Goal: Information Seeking & Learning: Learn about a topic

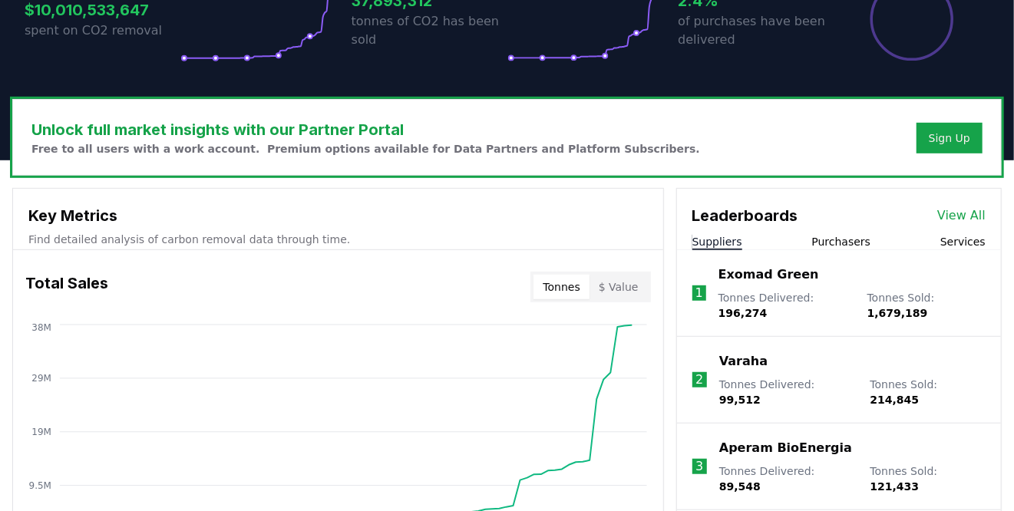
scroll to position [401, 0]
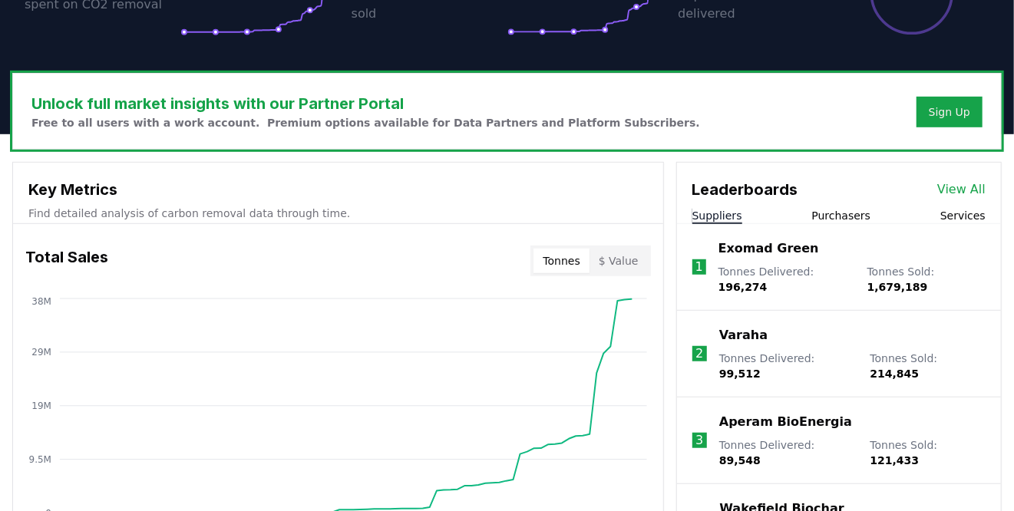
click at [839, 213] on button "Purchasers" at bounding box center [841, 215] width 59 height 15
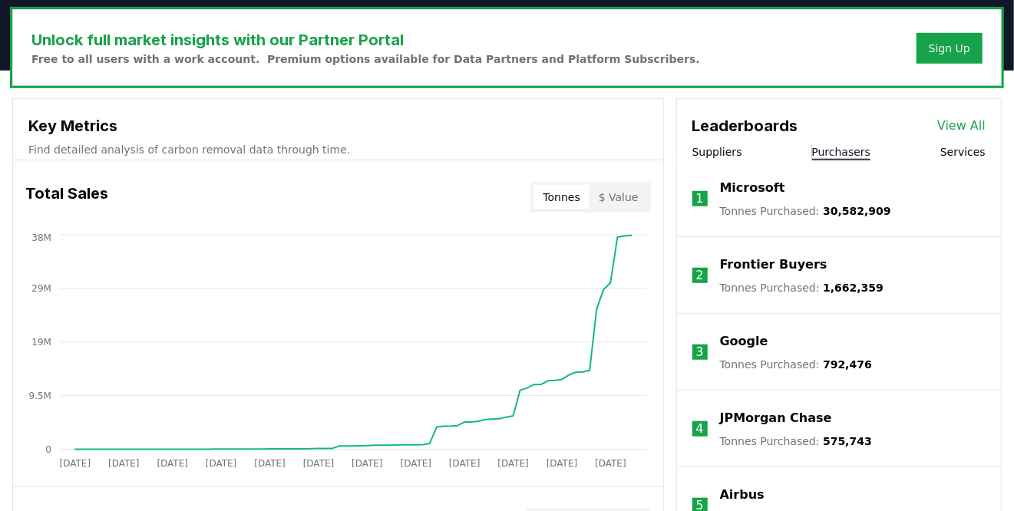
scroll to position [472, 0]
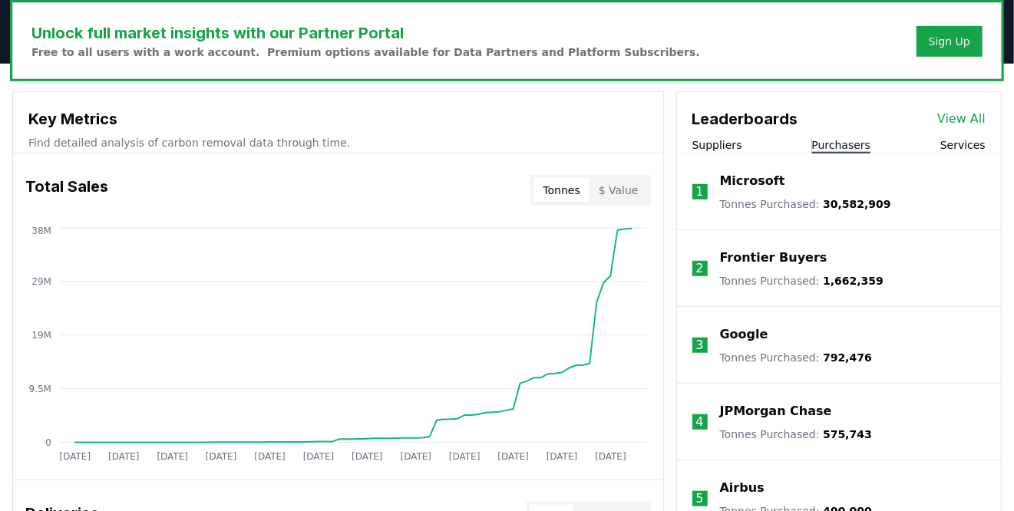
click at [717, 147] on button "Suppliers" at bounding box center [717, 144] width 50 height 15
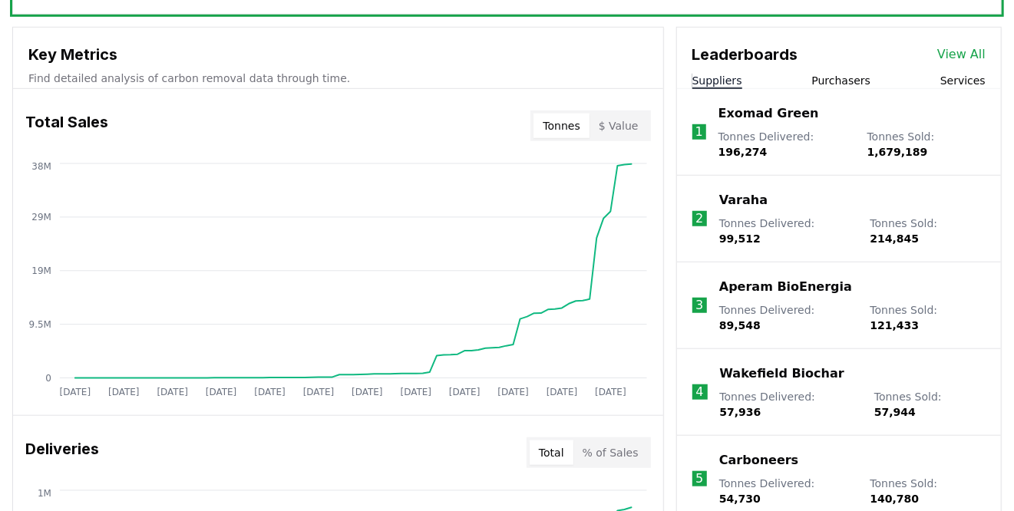
scroll to position [551, 0]
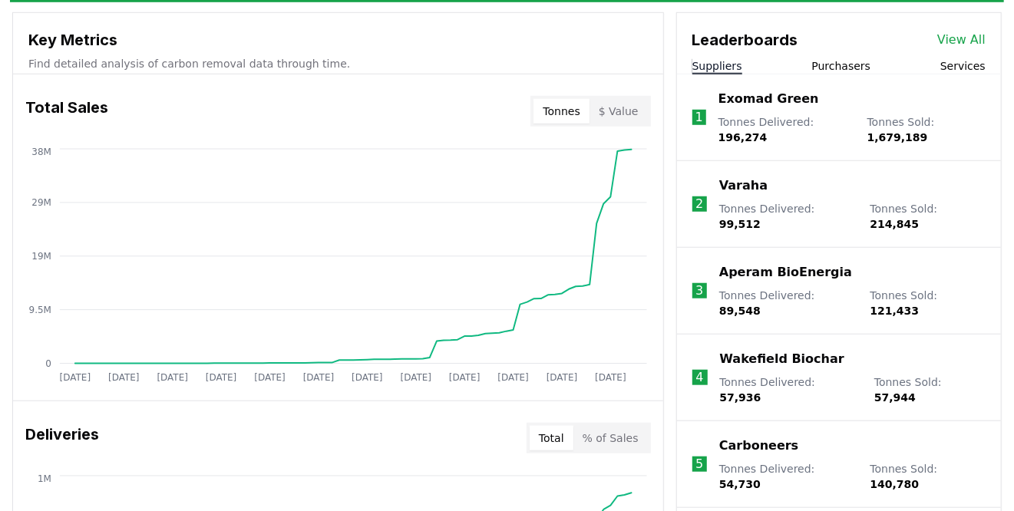
click at [727, 91] on p "Exomad Green" at bounding box center [768, 99] width 101 height 18
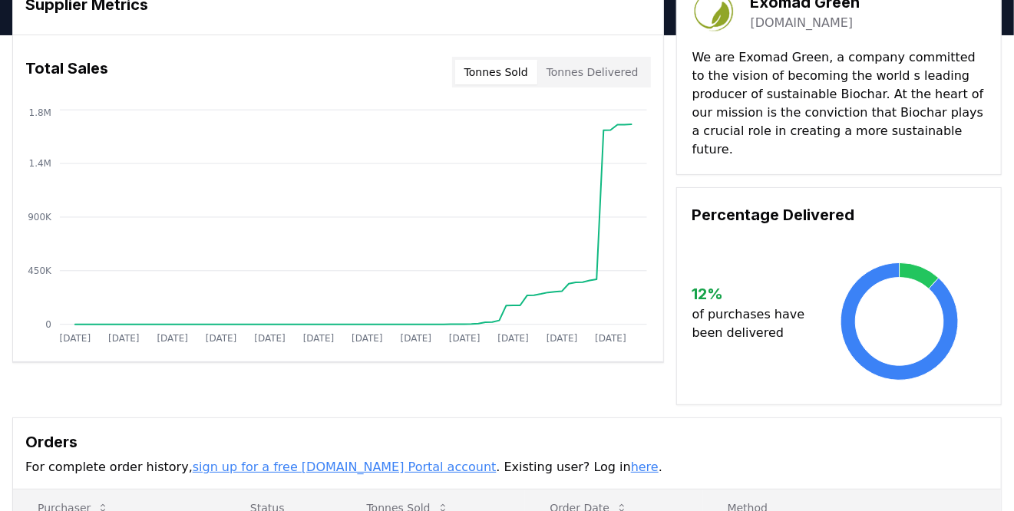
scroll to position [88, 0]
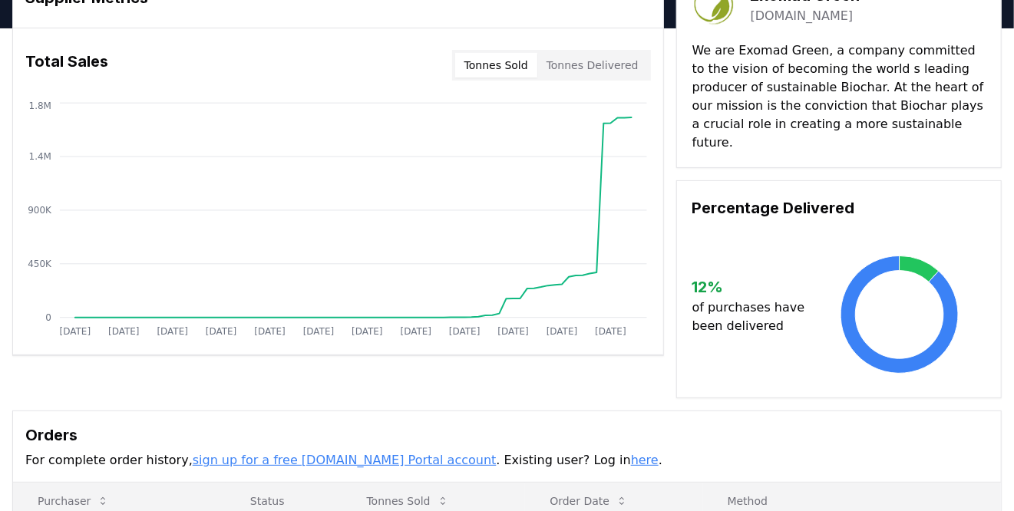
click at [609, 63] on button "Tonnes Delivered" at bounding box center [592, 65] width 111 height 25
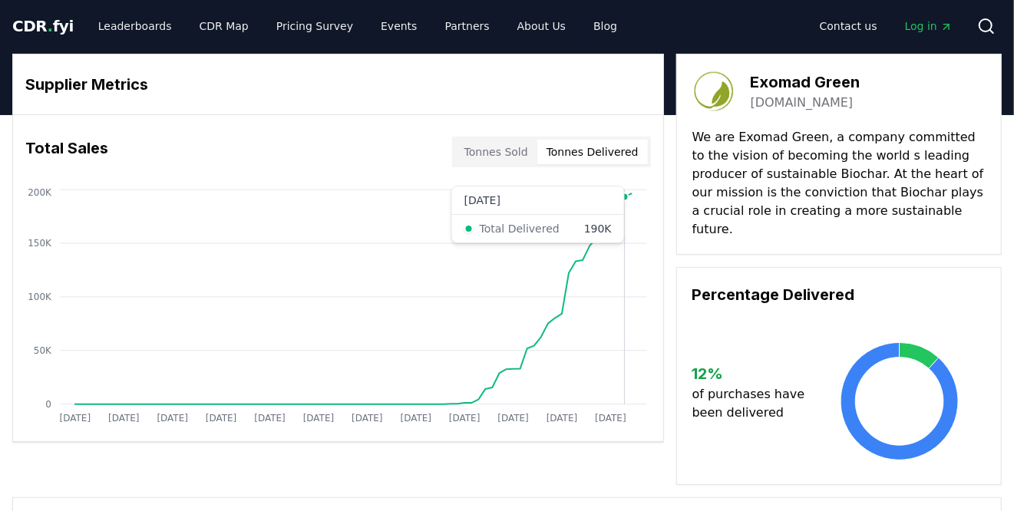
scroll to position [0, 0]
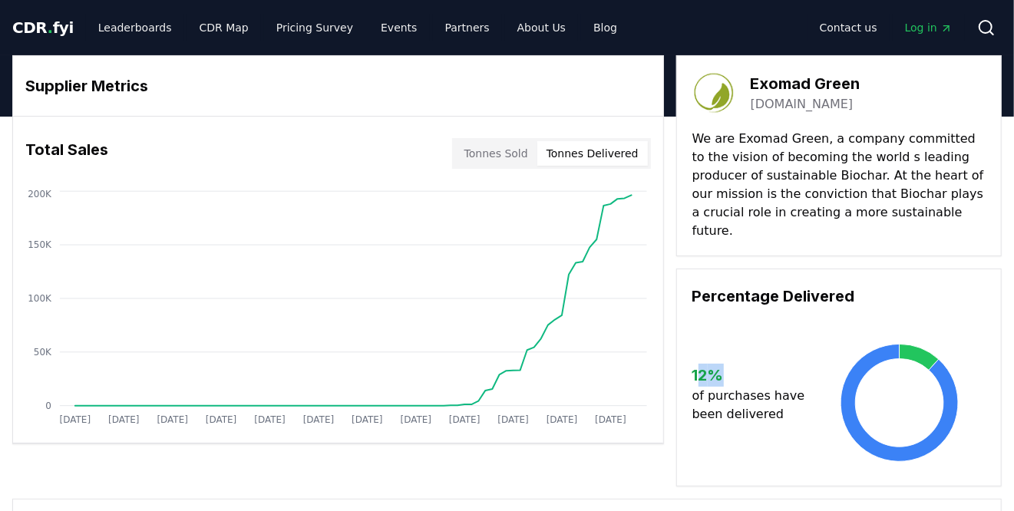
drag, startPoint x: 724, startPoint y: 362, endPoint x: 702, endPoint y: 362, distance: 21.5
click at [702, 364] on h3 "12 %" at bounding box center [753, 375] width 122 height 23
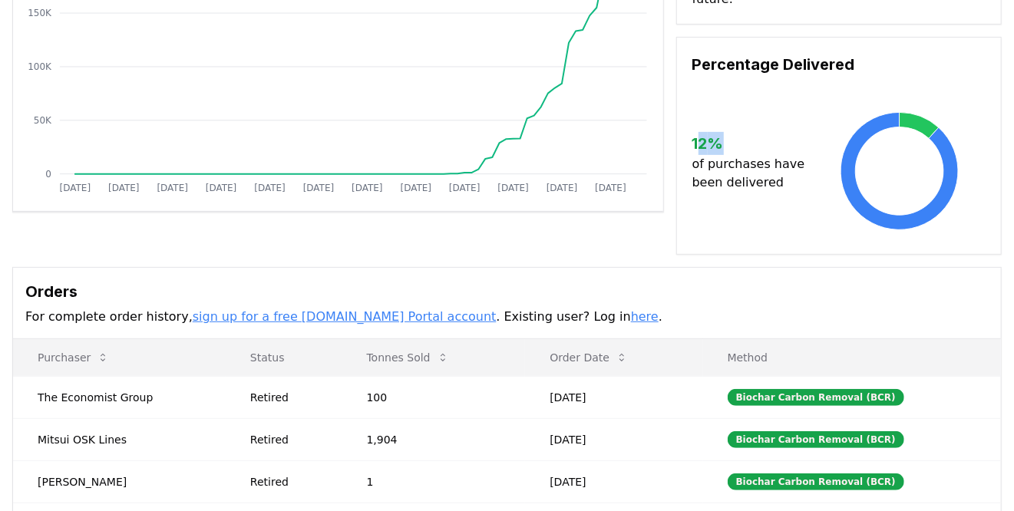
scroll to position [368, 0]
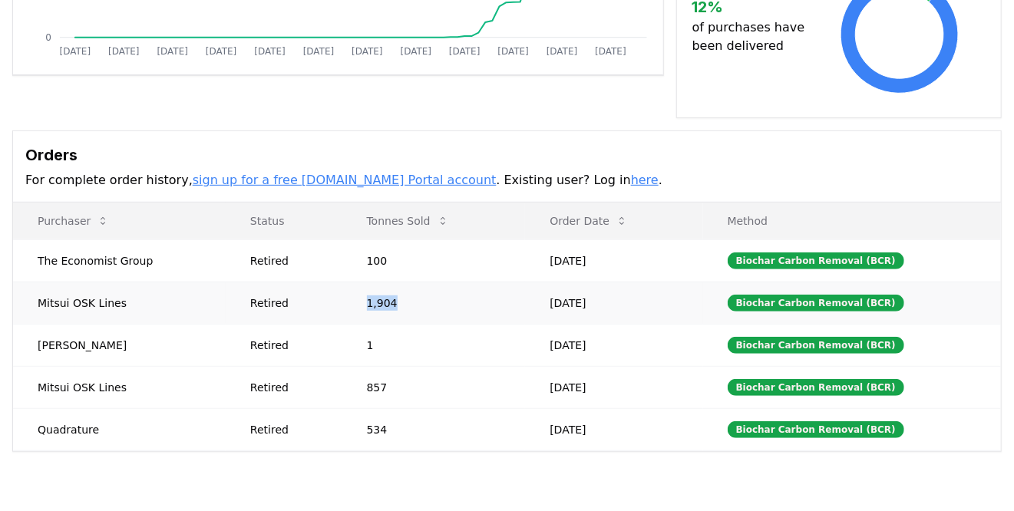
drag, startPoint x: 430, startPoint y: 284, endPoint x: 299, endPoint y: 283, distance: 130.5
click at [303, 283] on tr "Mitsui OSK Lines Retired 1,904 [DATE] Biochar Carbon Removal (BCR)" at bounding box center [507, 303] width 988 height 42
drag, startPoint x: 414, startPoint y: 371, endPoint x: 262, endPoint y: 368, distance: 152.8
click at [262, 368] on tr "Mitsui OSK Lines Retired 857 [DATE] Biochar Carbon Removal (BCR)" at bounding box center [507, 387] width 988 height 42
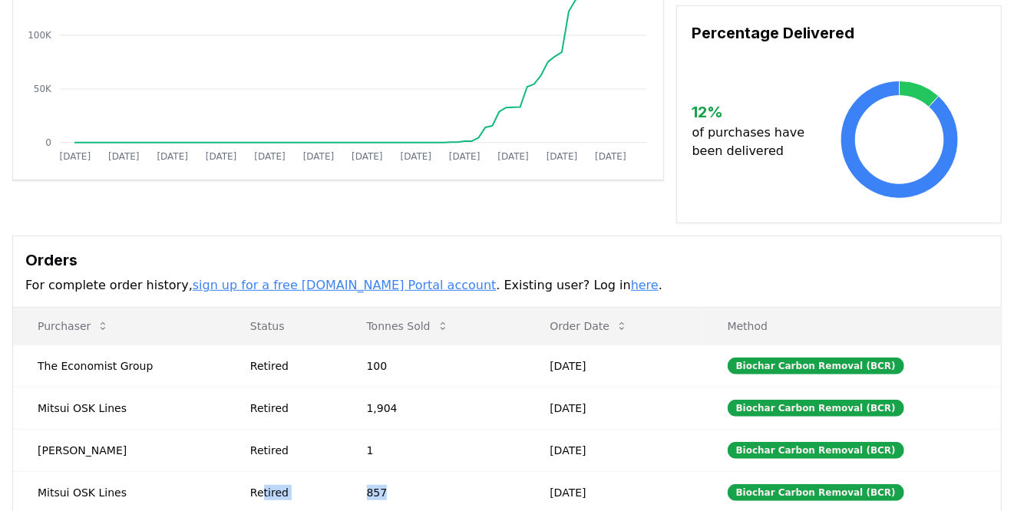
scroll to position [328, 0]
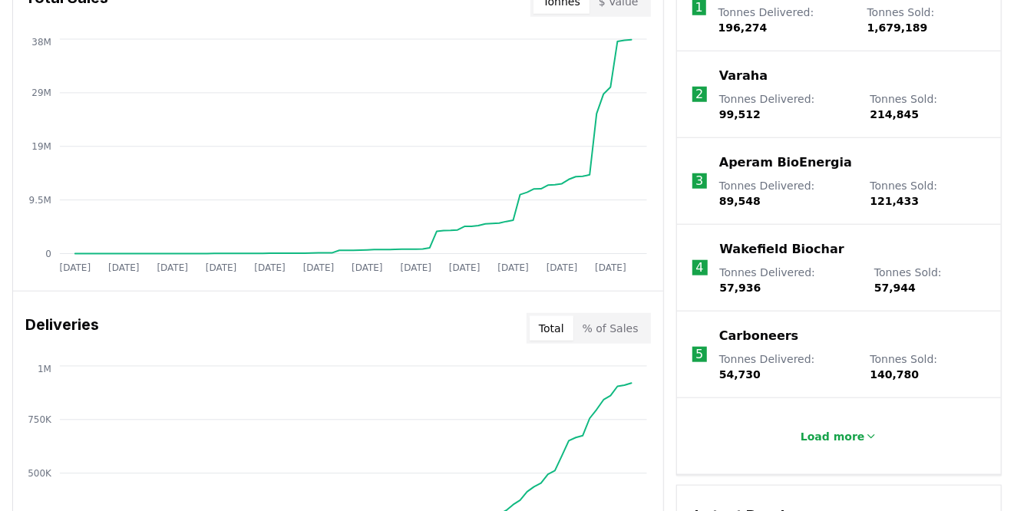
scroll to position [669, 0]
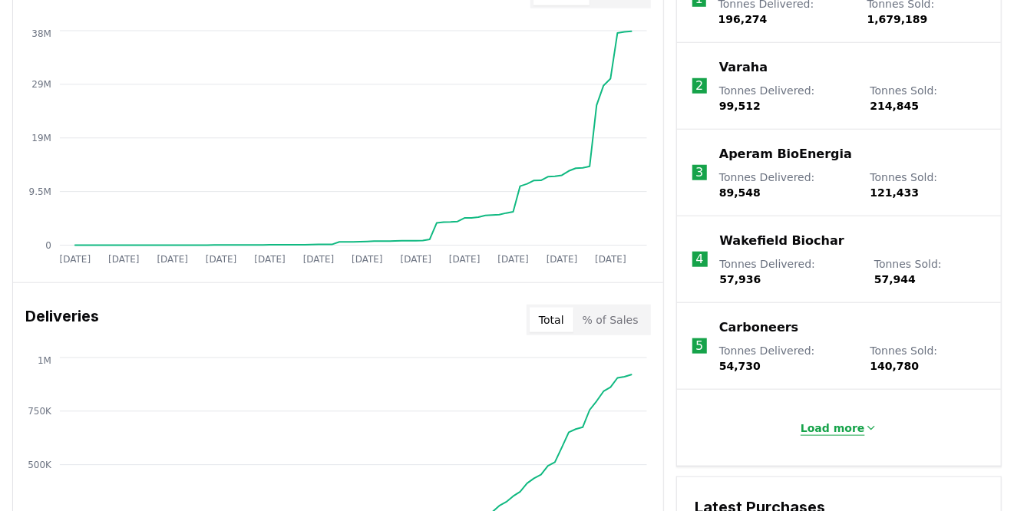
click at [807, 421] on p "Load more" at bounding box center [832, 428] width 64 height 15
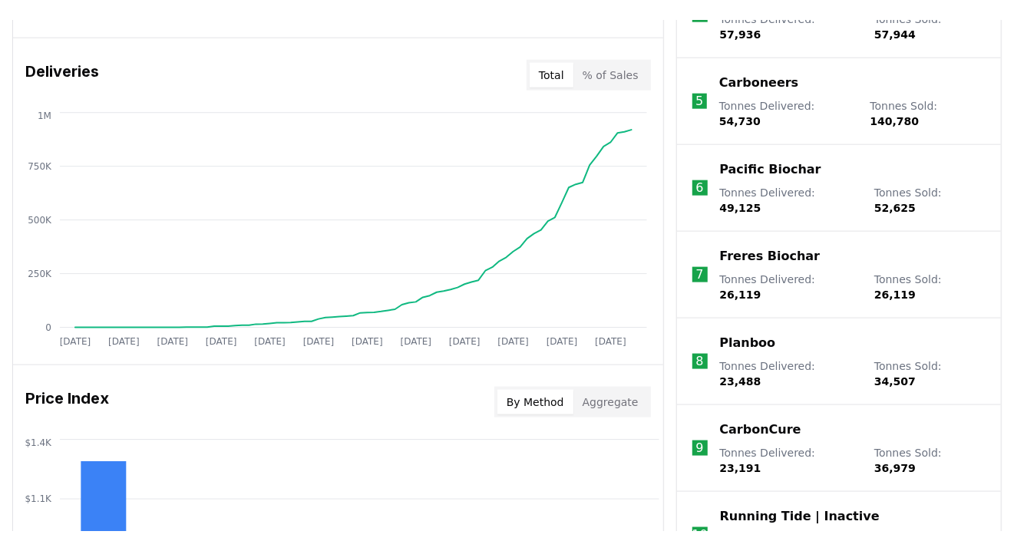
scroll to position [934, 0]
